Goal: Transaction & Acquisition: Subscribe to service/newsletter

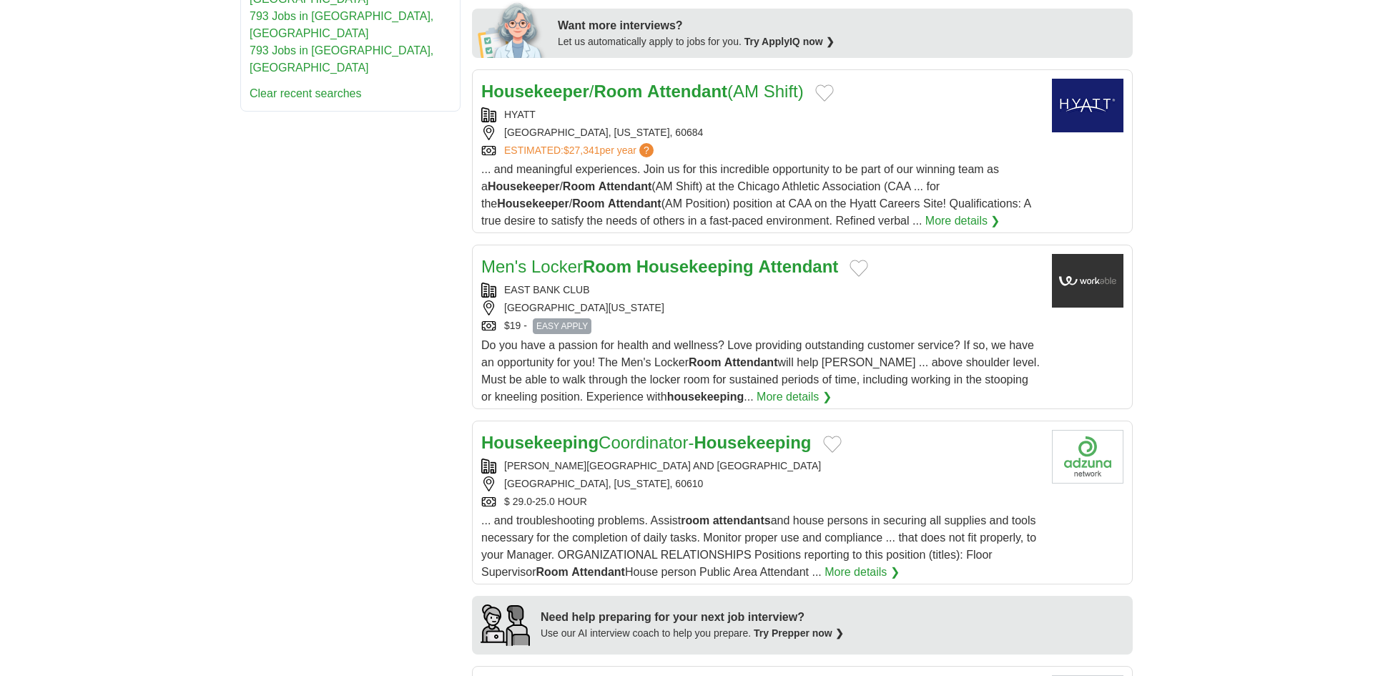
scroll to position [744, 0]
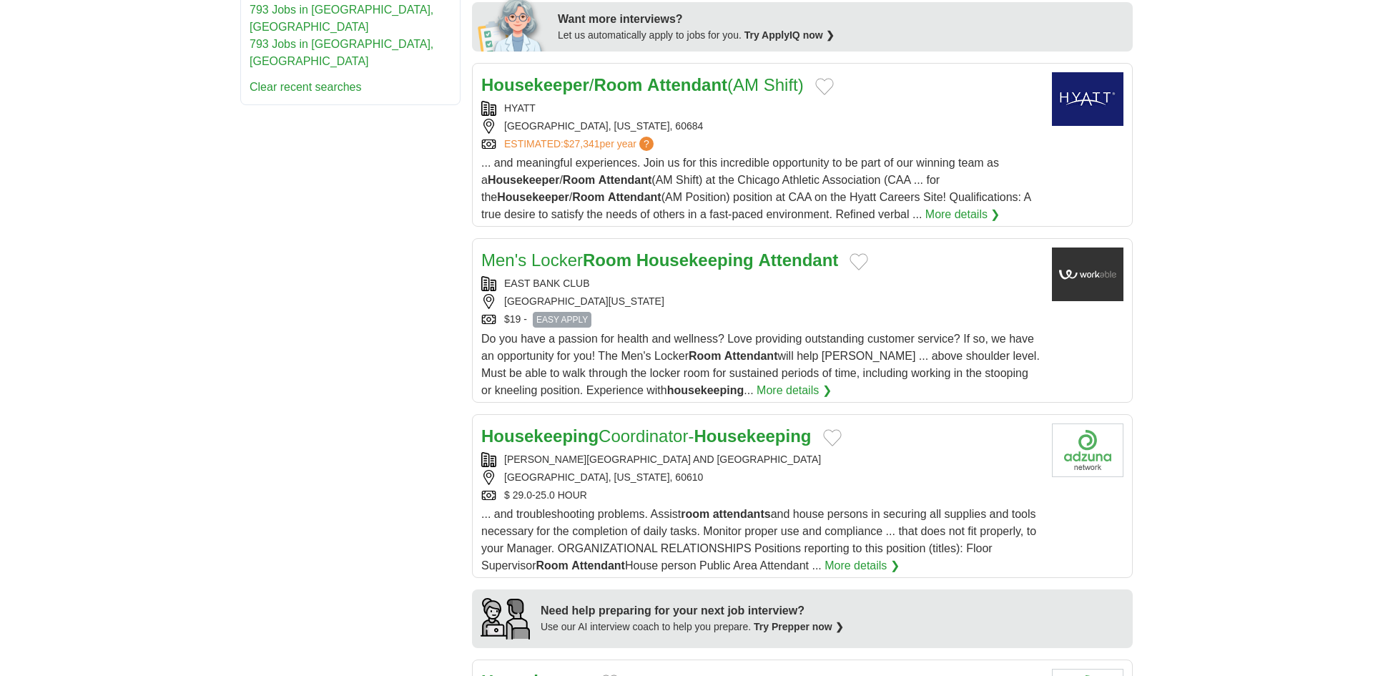
click at [692, 307] on div "[GEOGRAPHIC_DATA][US_STATE]" at bounding box center [760, 301] width 559 height 15
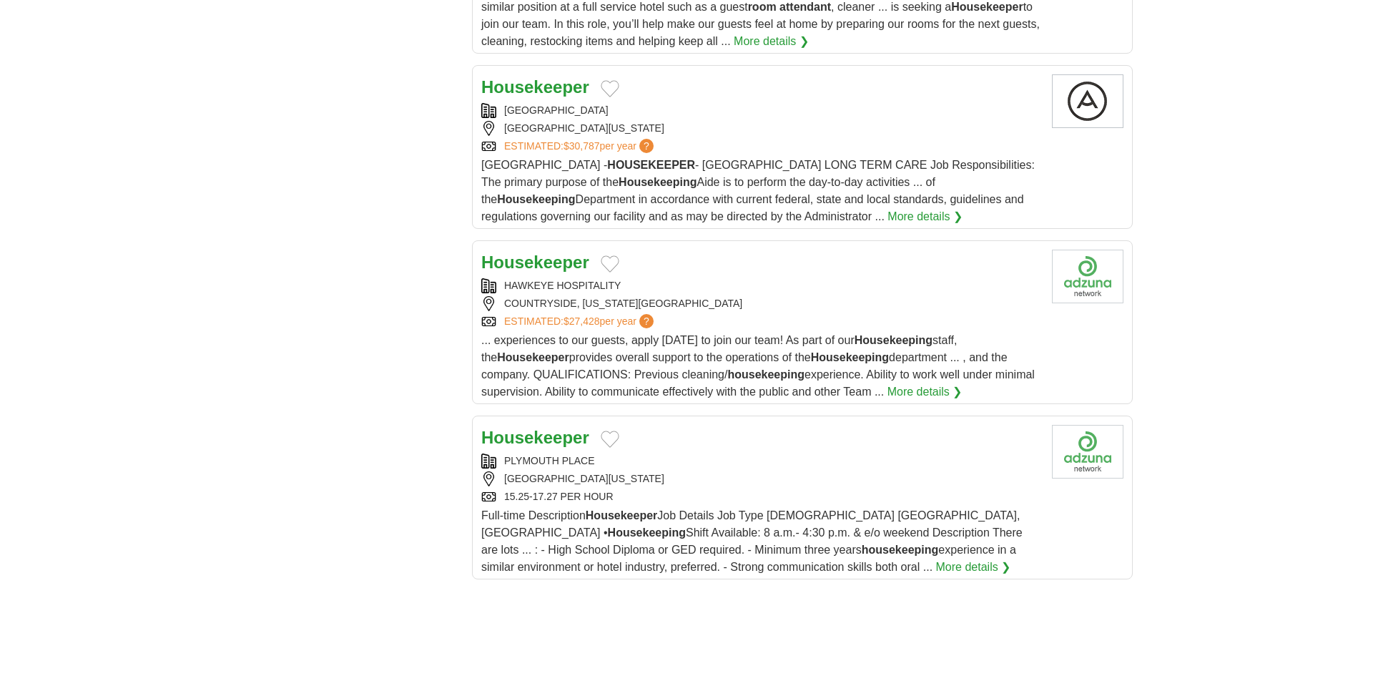
scroll to position [1522, 0]
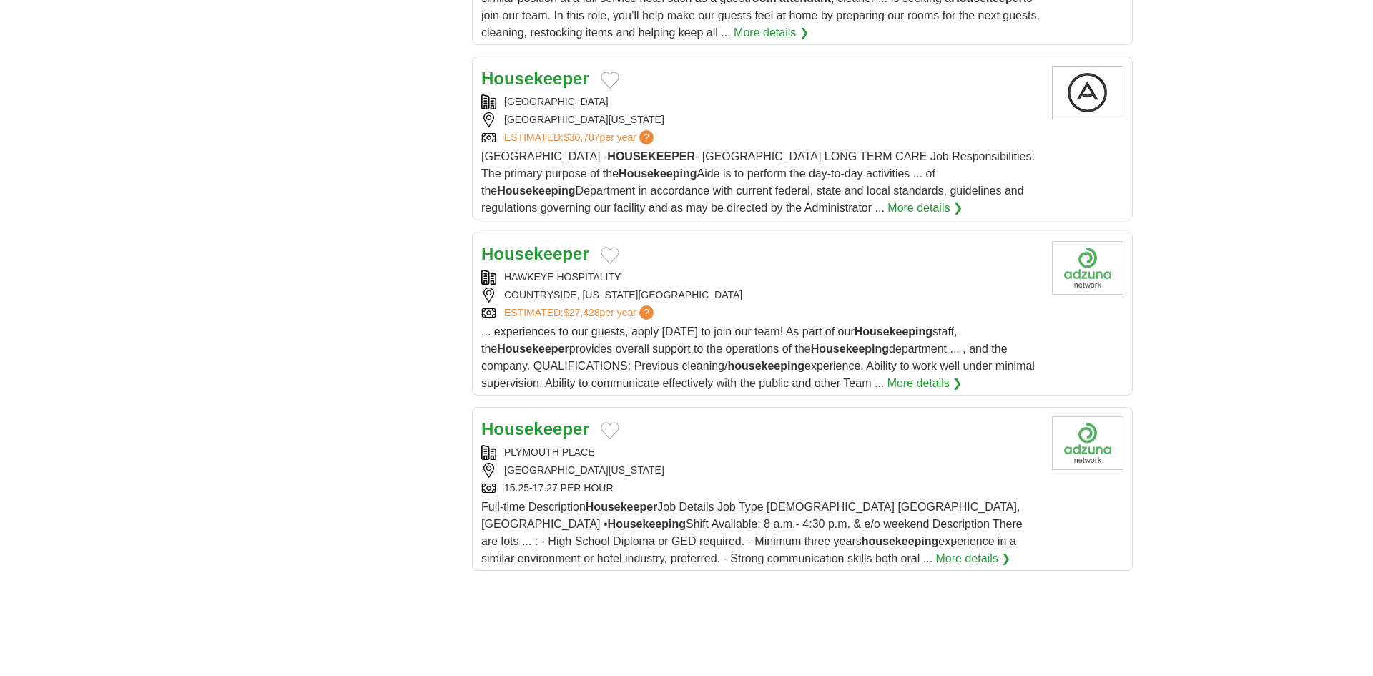
click at [576, 263] on strong "Housekeeper" at bounding box center [535, 253] width 108 height 19
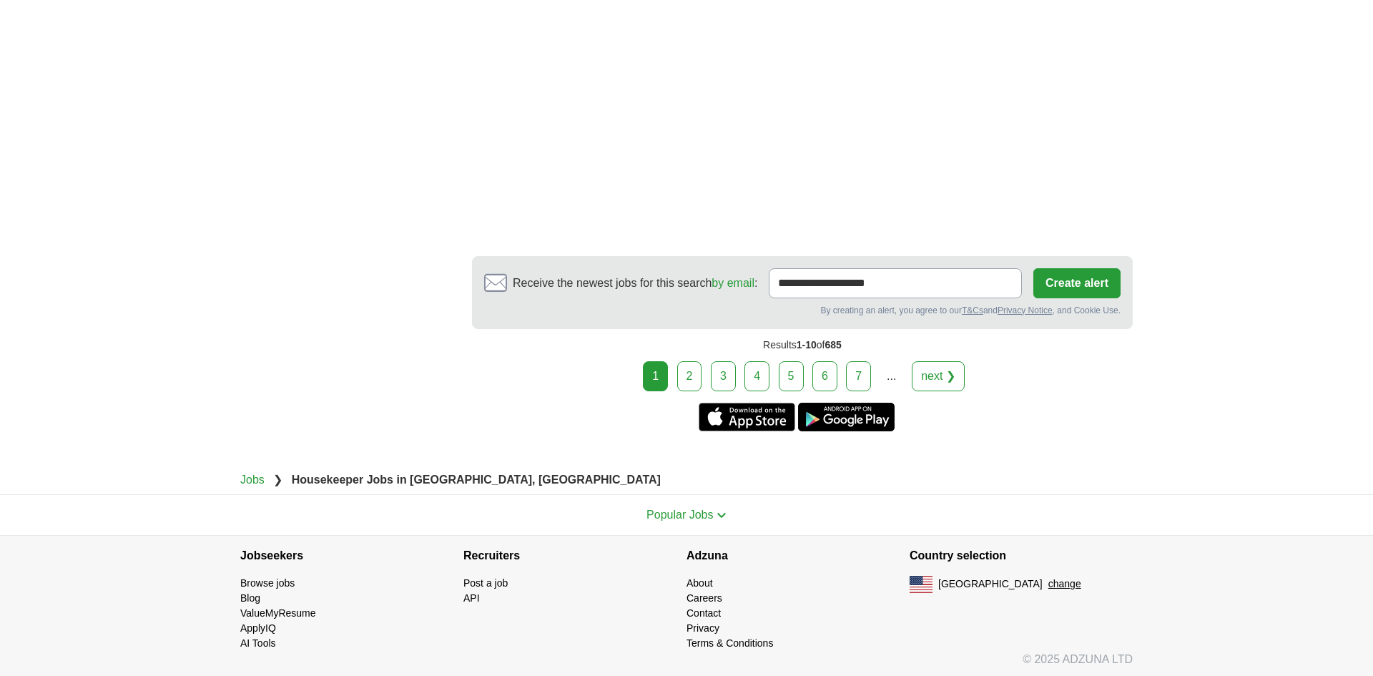
scroll to position [2634, 0]
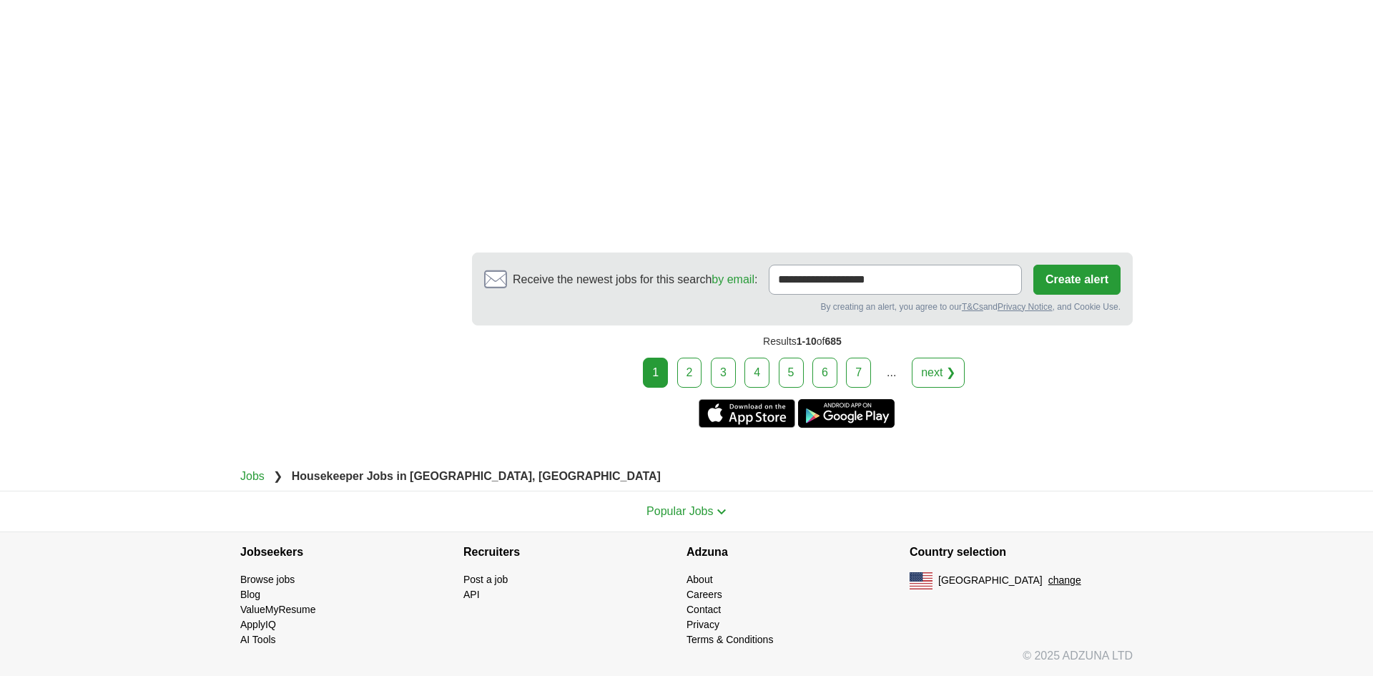
click at [1058, 295] on button "Create alert" at bounding box center [1076, 280] width 87 height 30
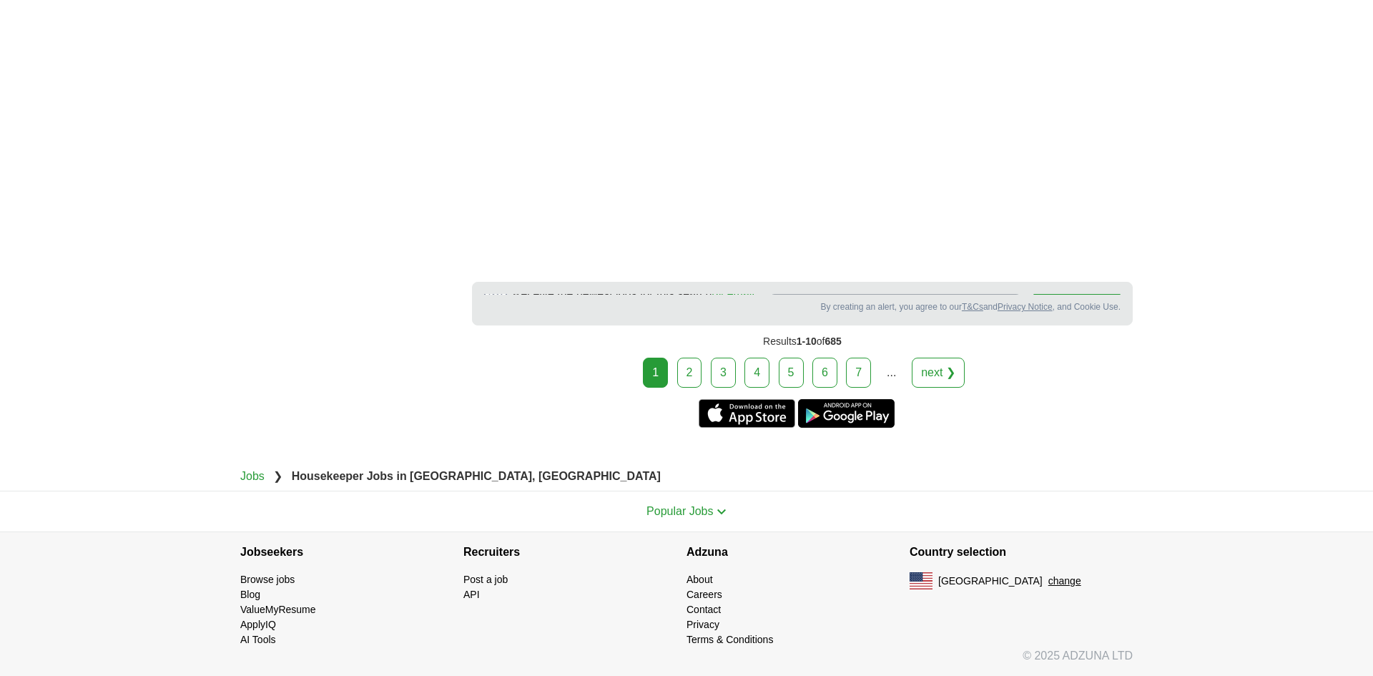
scroll to position [2624, 0]
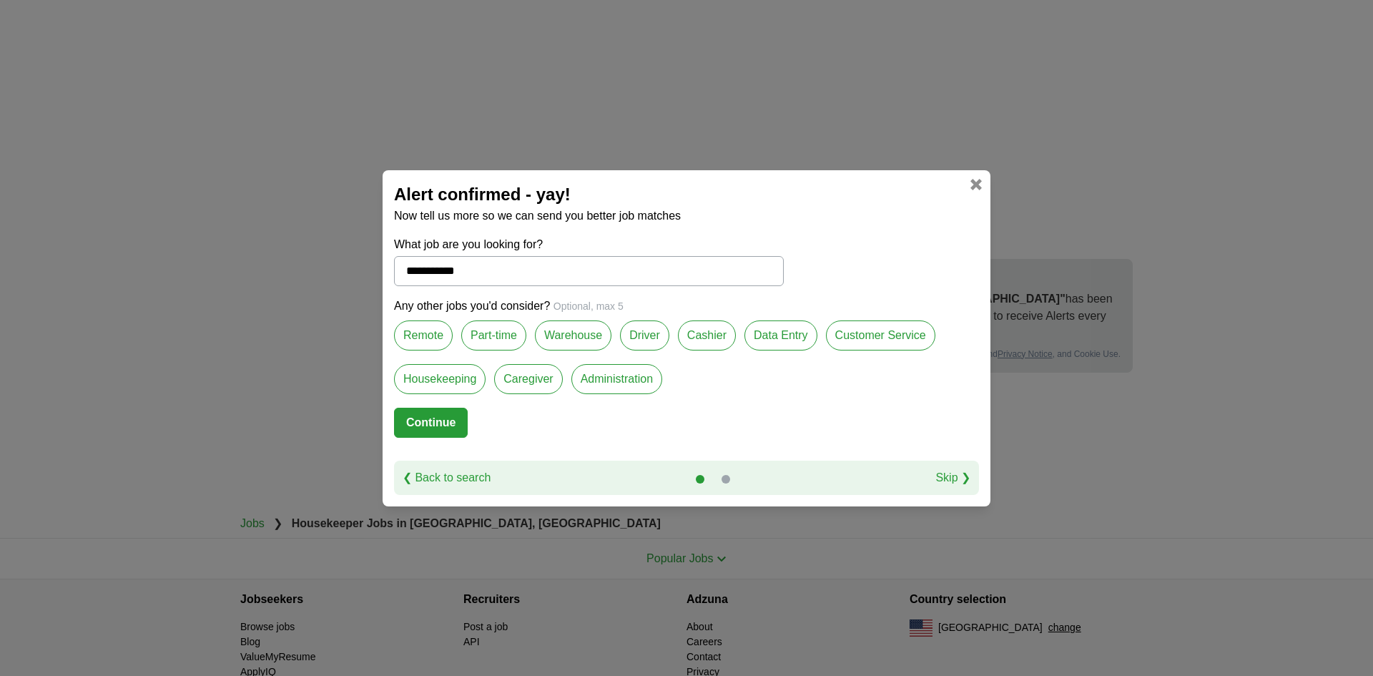
click at [456, 426] on button "Continue" at bounding box center [431, 423] width 74 height 30
select select "*"
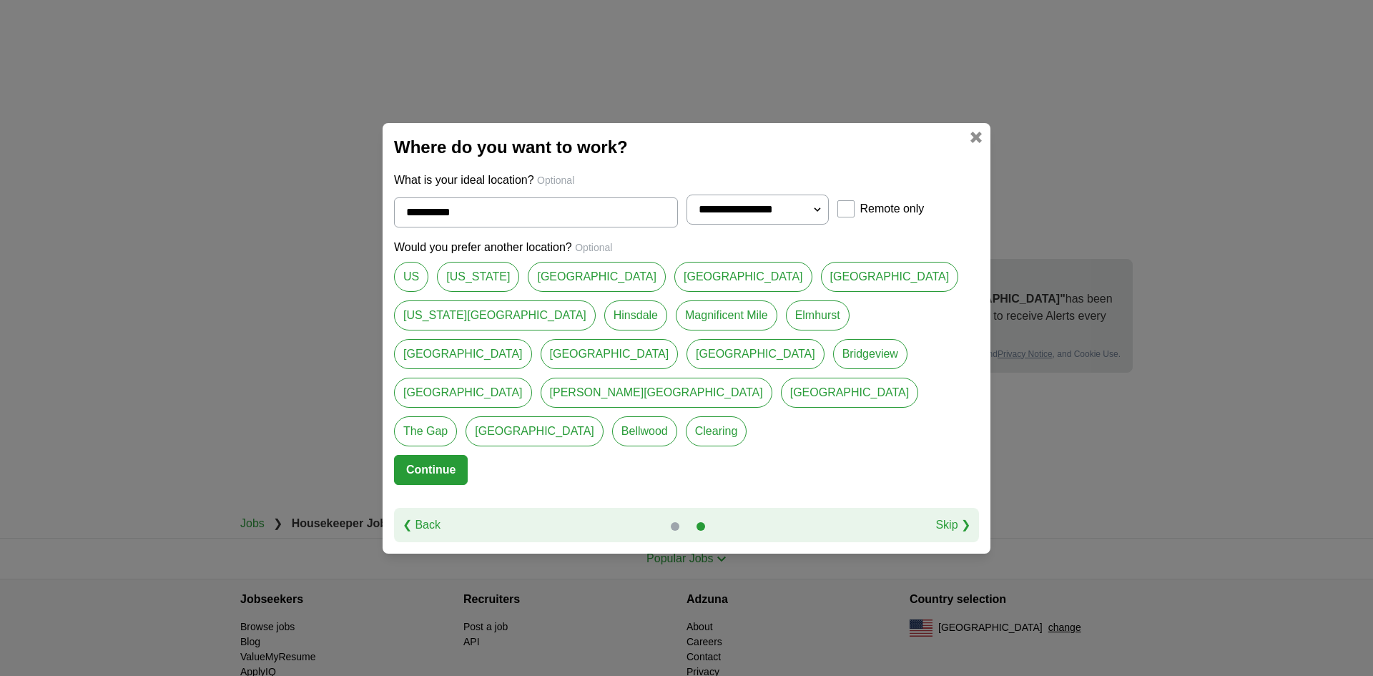
click at [528, 227] on input "**********" at bounding box center [536, 212] width 284 height 30
click at [674, 292] on link "[GEOGRAPHIC_DATA]" at bounding box center [743, 277] width 138 height 30
type input "*******"
click at [817, 225] on select "**********" at bounding box center [757, 210] width 142 height 30
select select "**"
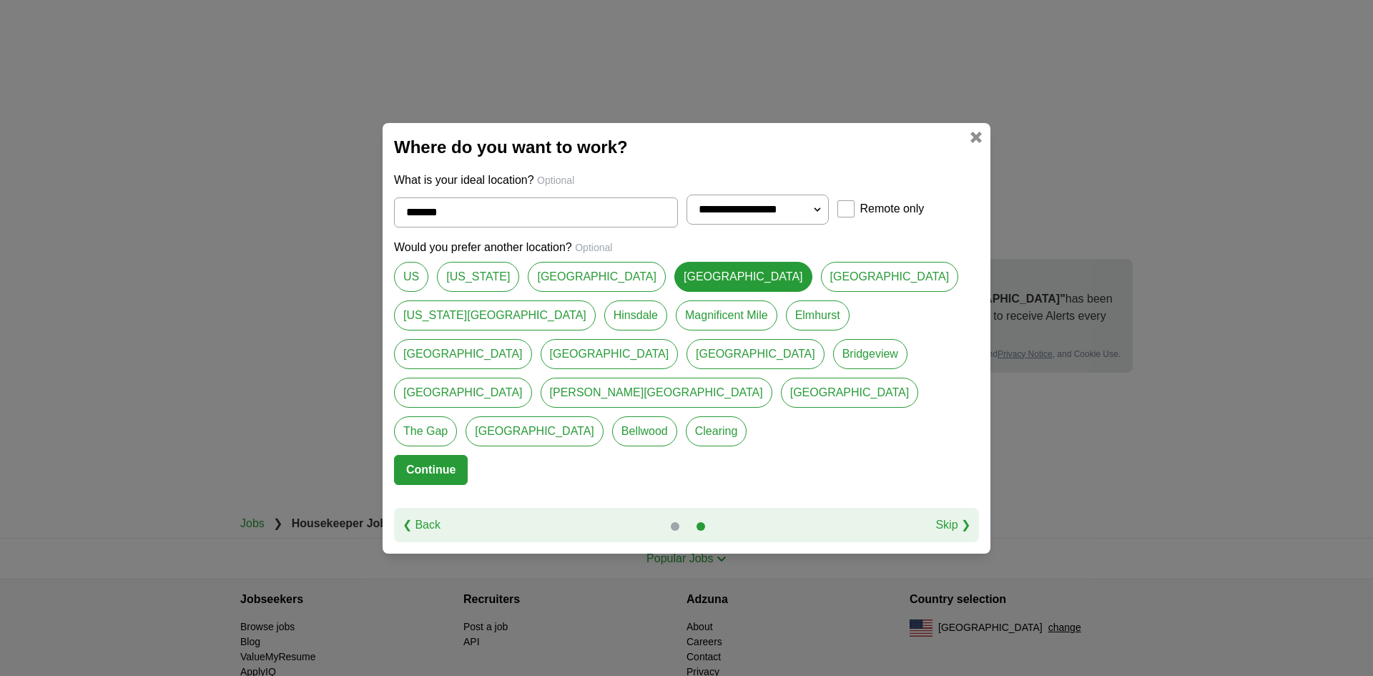
click at [686, 213] on select "**********" at bounding box center [757, 210] width 142 height 30
click at [596, 307] on link "[US_STATE][GEOGRAPHIC_DATA]" at bounding box center [495, 315] width 202 height 30
type input "**********"
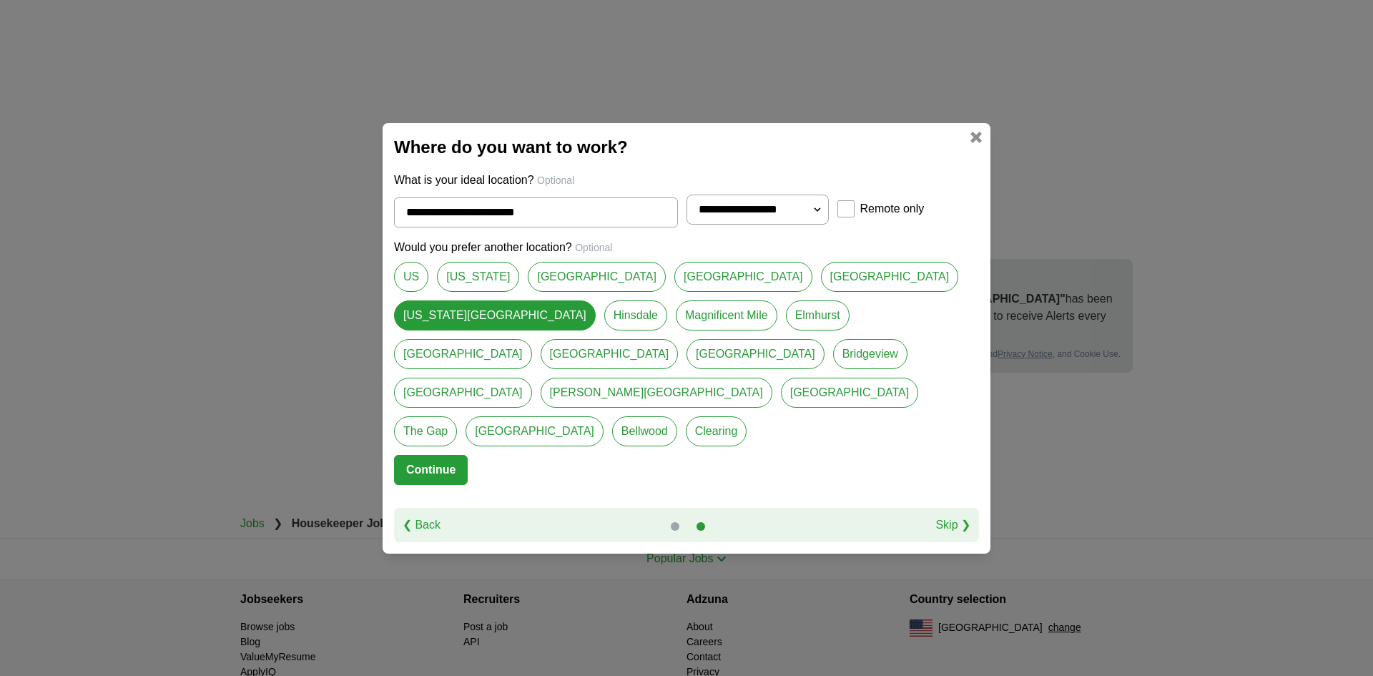
click at [854, 217] on div "Remote only" at bounding box center [908, 208] width 142 height 17
click at [458, 455] on button "Continue" at bounding box center [431, 470] width 74 height 30
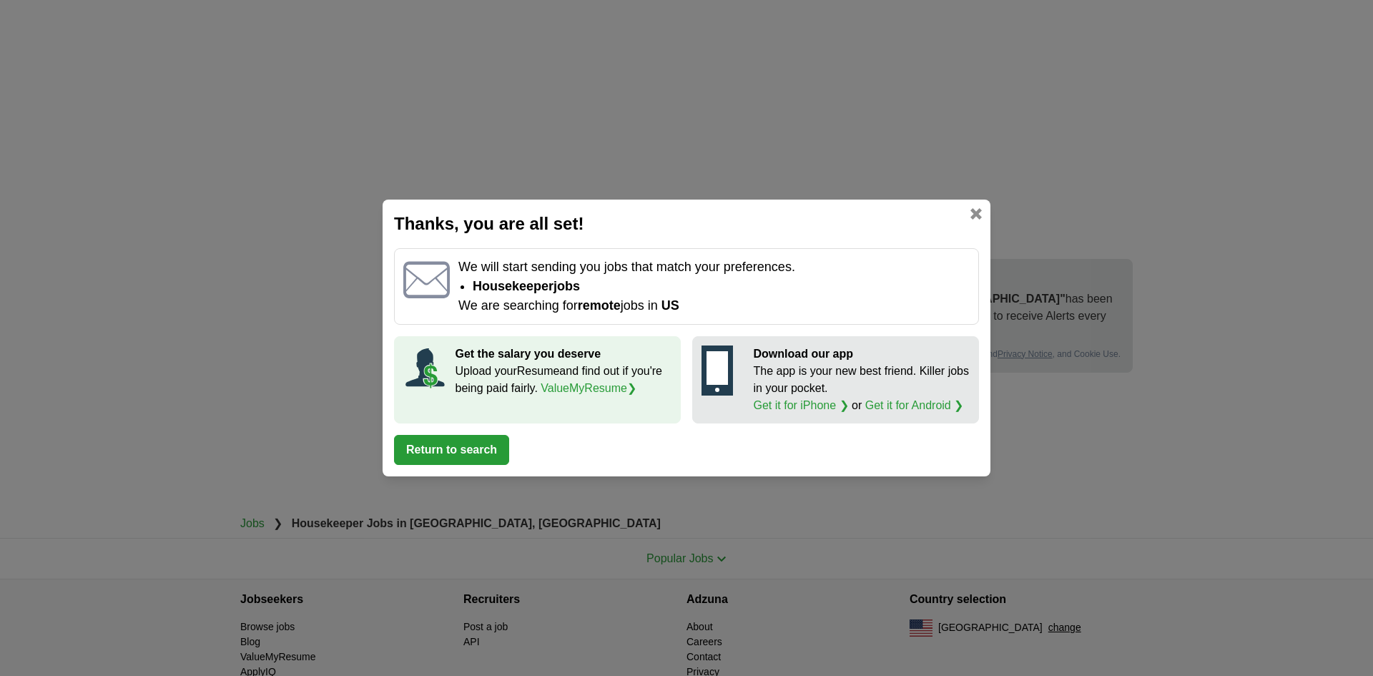
click at [983, 207] on div "Thanks, you are all set! We will start sending you jobs that match your prefere…" at bounding box center [687, 338] width 608 height 277
click at [979, 208] on link at bounding box center [975, 213] width 11 height 11
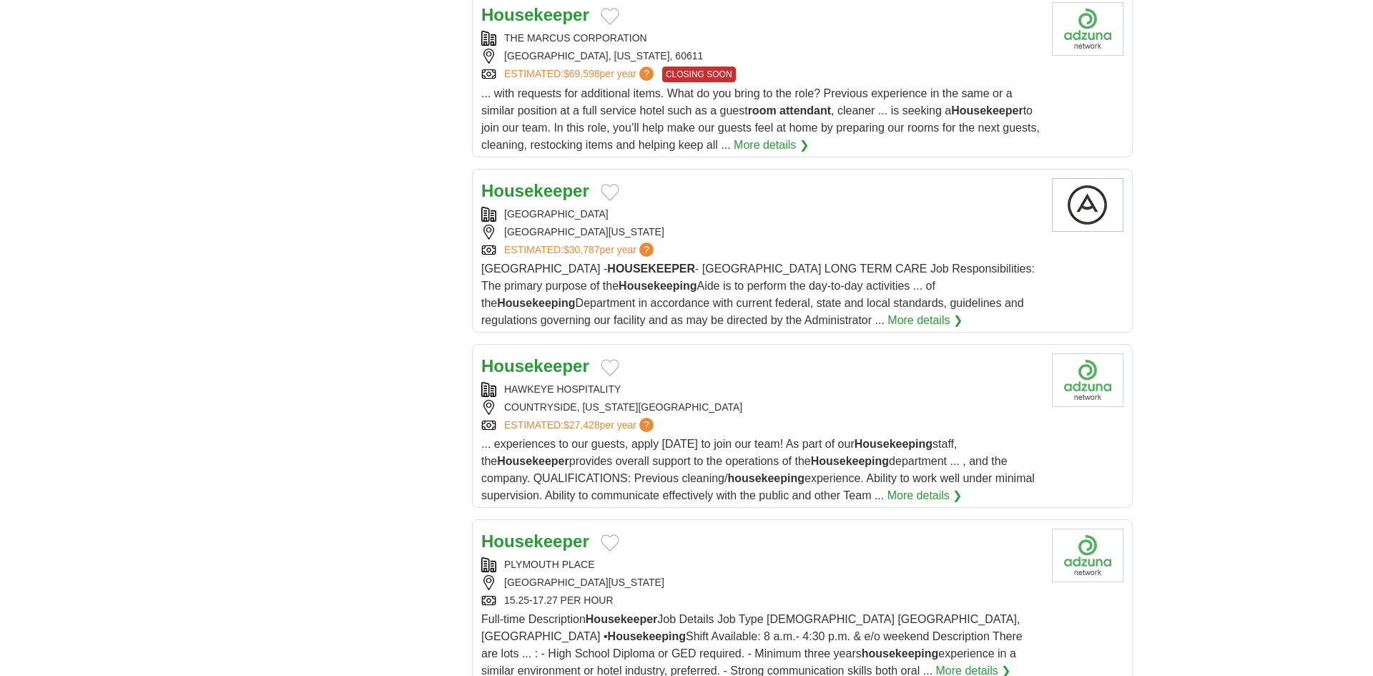
scroll to position [1427, 0]
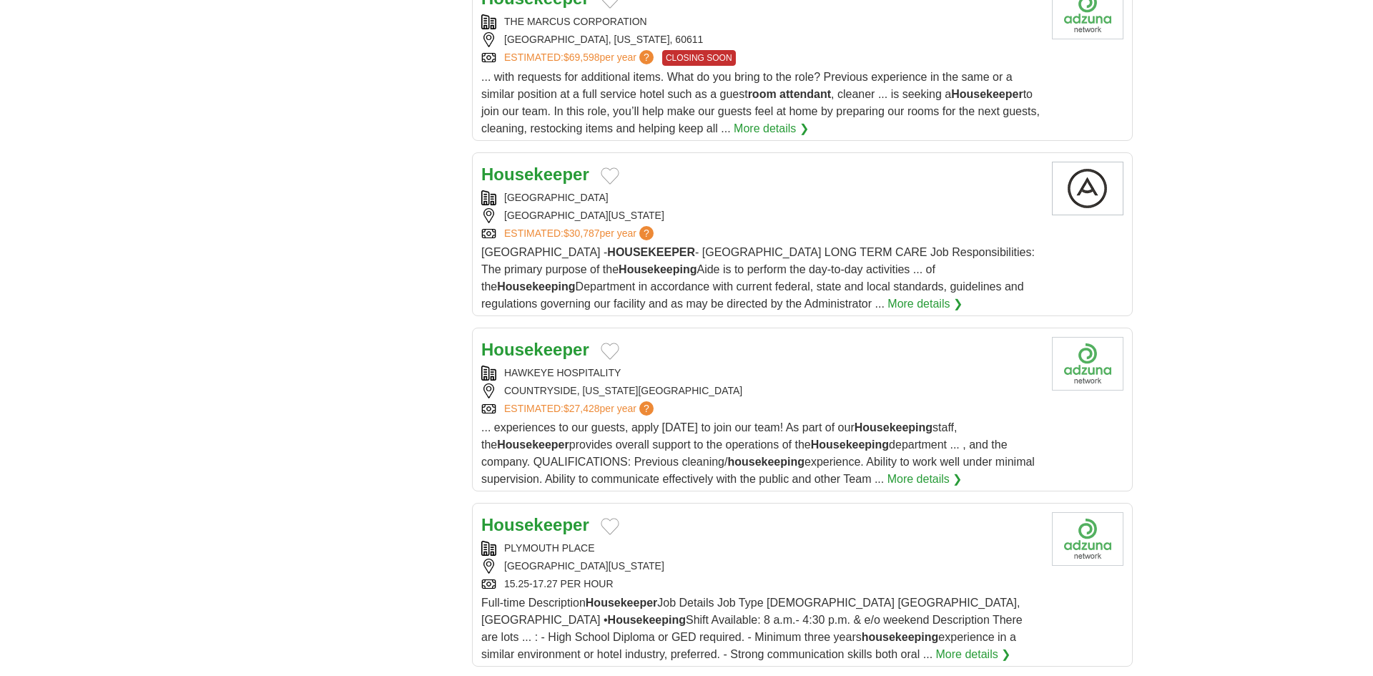
click at [721, 223] on div "OAK PARK, ILLINOIS, 60302" at bounding box center [760, 215] width 559 height 15
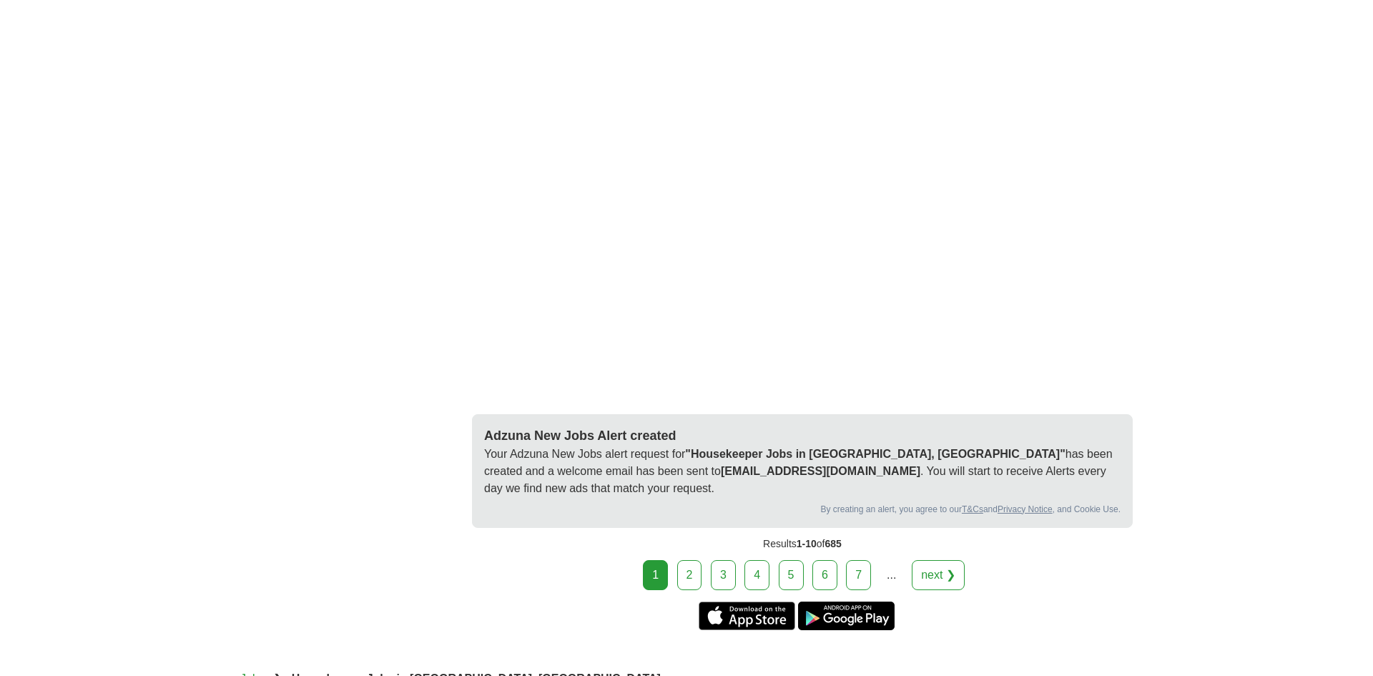
scroll to position [2679, 0]
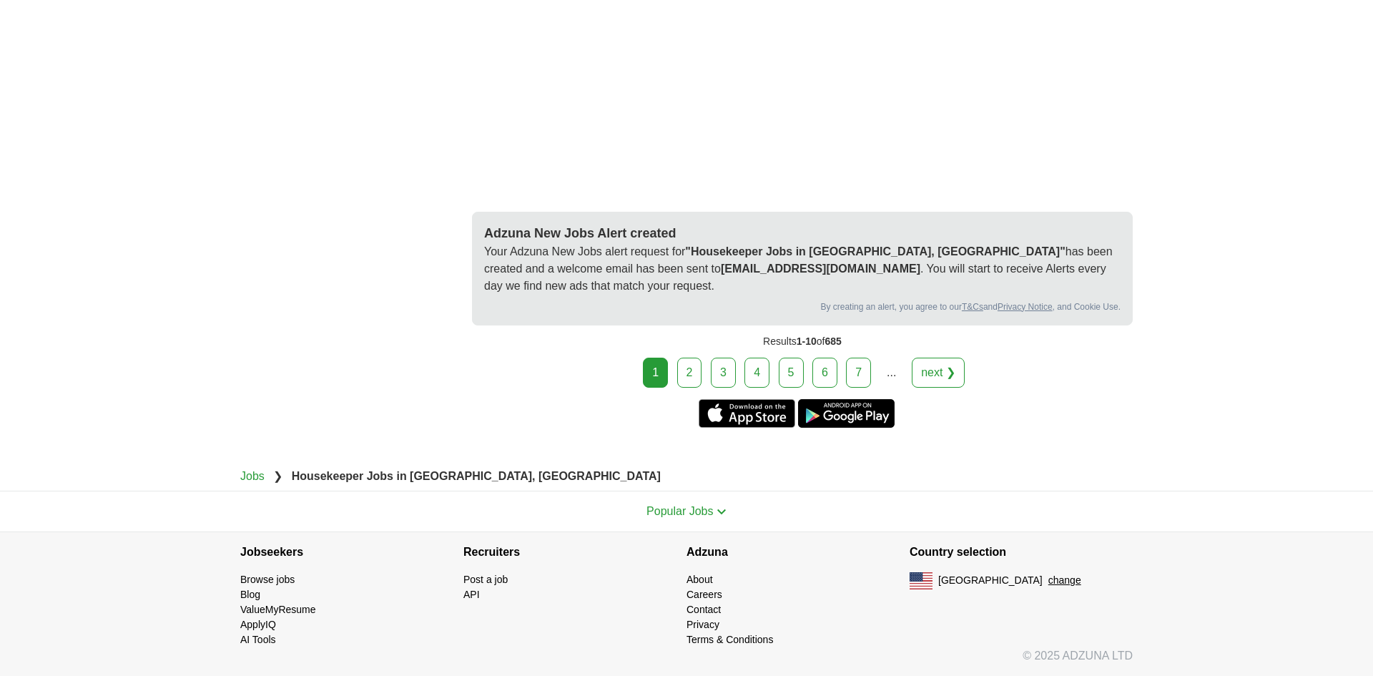
click at [794, 361] on link "5" at bounding box center [791, 373] width 25 height 30
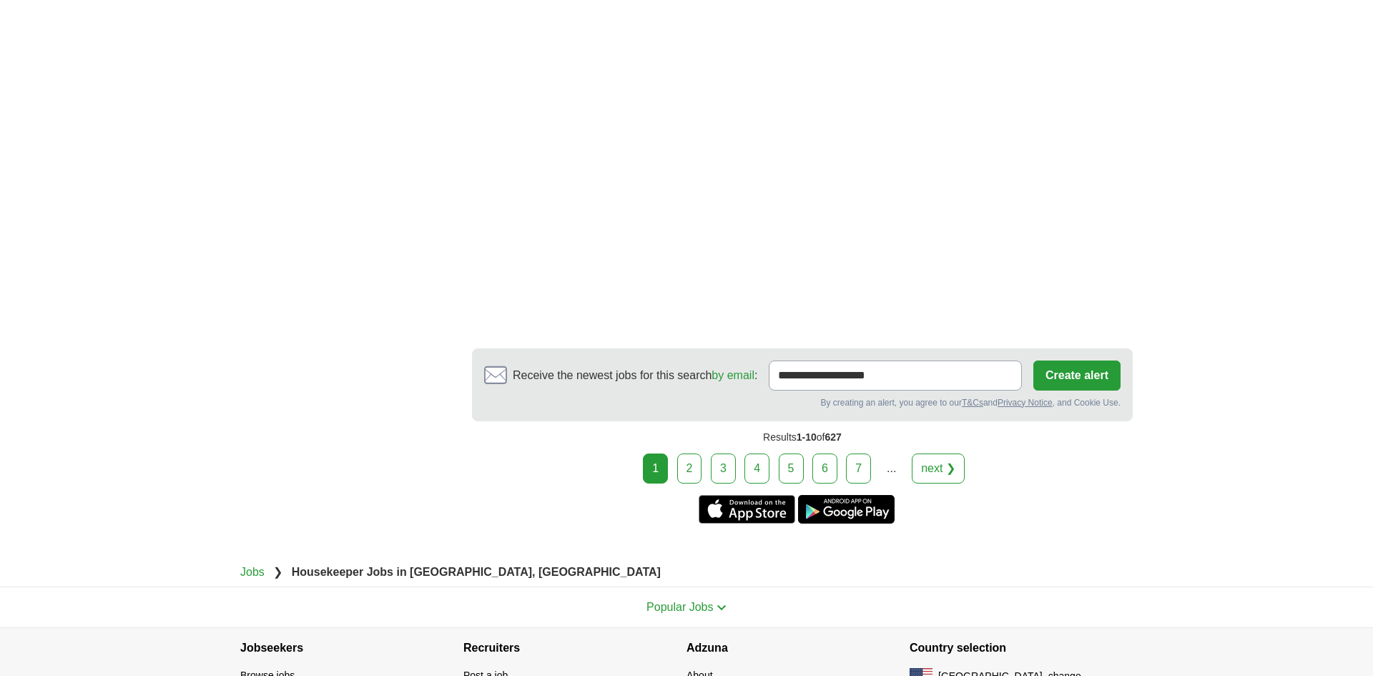
scroll to position [2251, 0]
click at [725, 482] on link "3" at bounding box center [723, 467] width 25 height 30
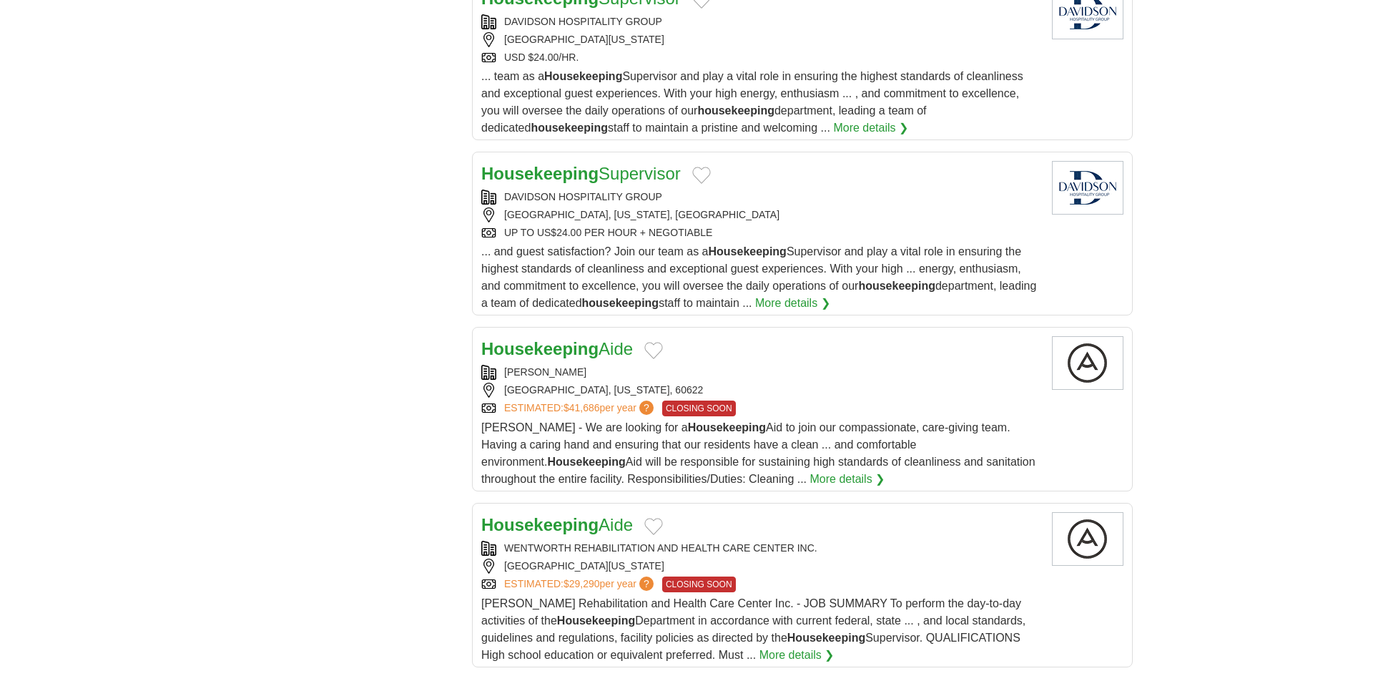
scroll to position [1462, 0]
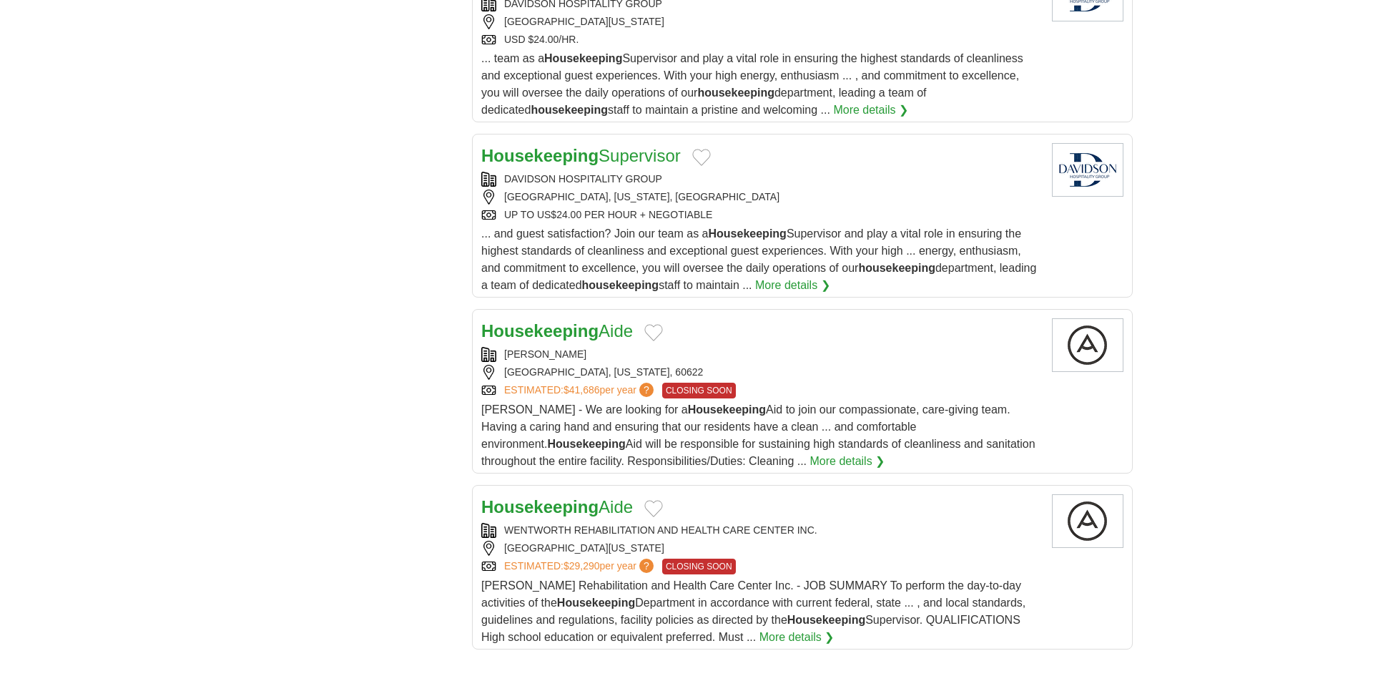
click at [604, 334] on link "Housekeeping Aide" at bounding box center [557, 330] width 152 height 19
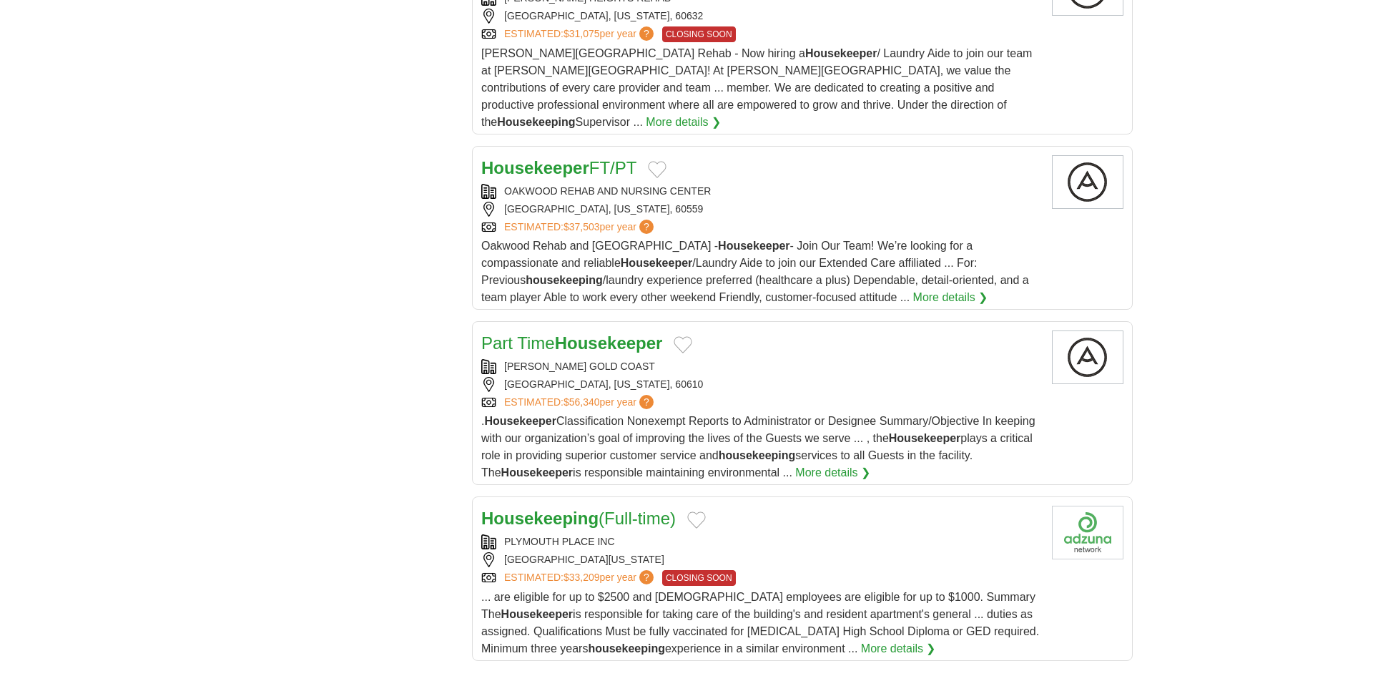
scroll to position [1399, 0]
click at [670, 343] on div "Part Time Housekeeper" at bounding box center [760, 343] width 559 height 26
